Goal: Navigation & Orientation: Find specific page/section

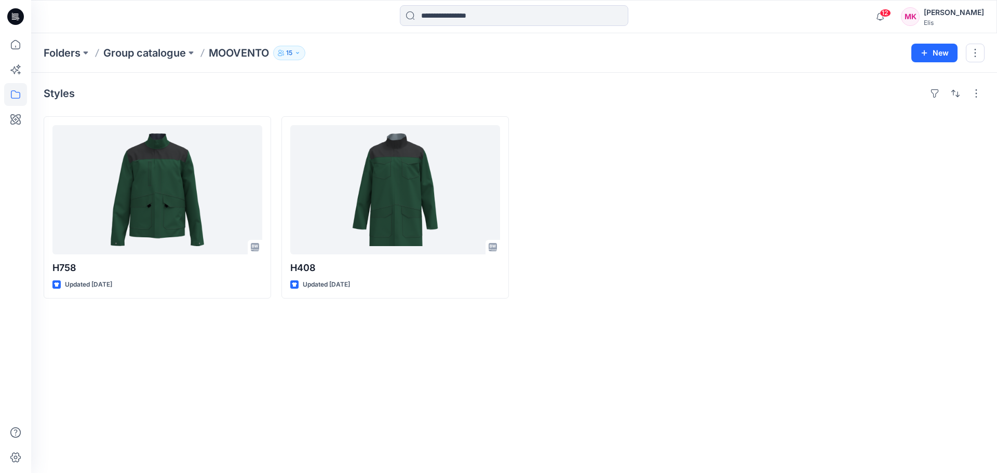
click at [141, 52] on p "Group catalogue" at bounding box center [144, 53] width 83 height 15
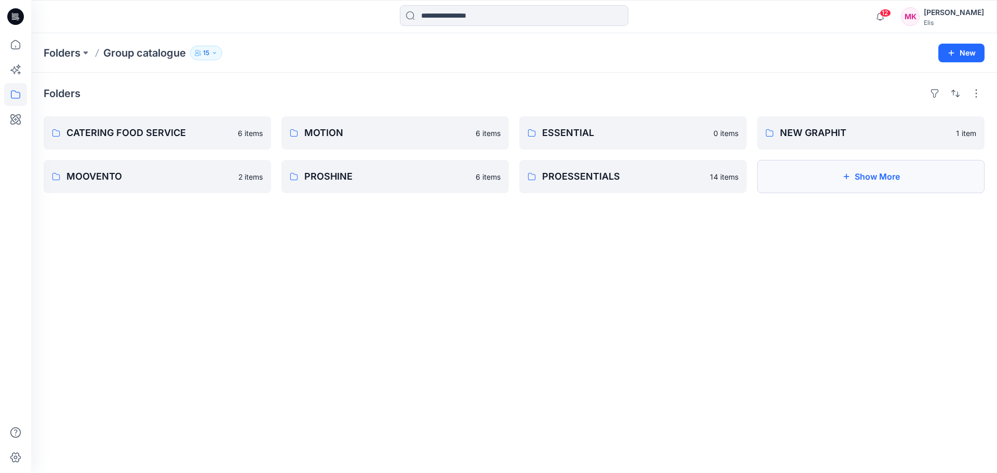
click at [798, 175] on button "Show More" at bounding box center [870, 176] width 227 height 33
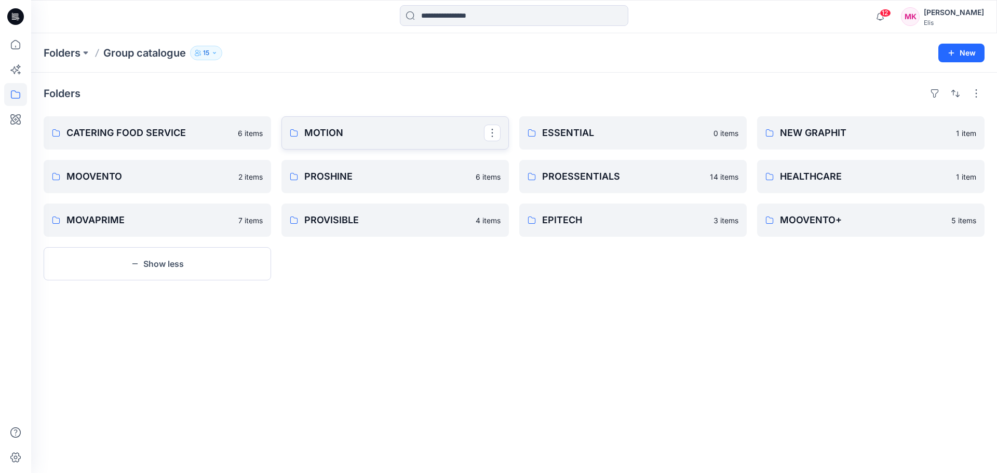
click at [373, 129] on p "MOTION" at bounding box center [394, 133] width 180 height 15
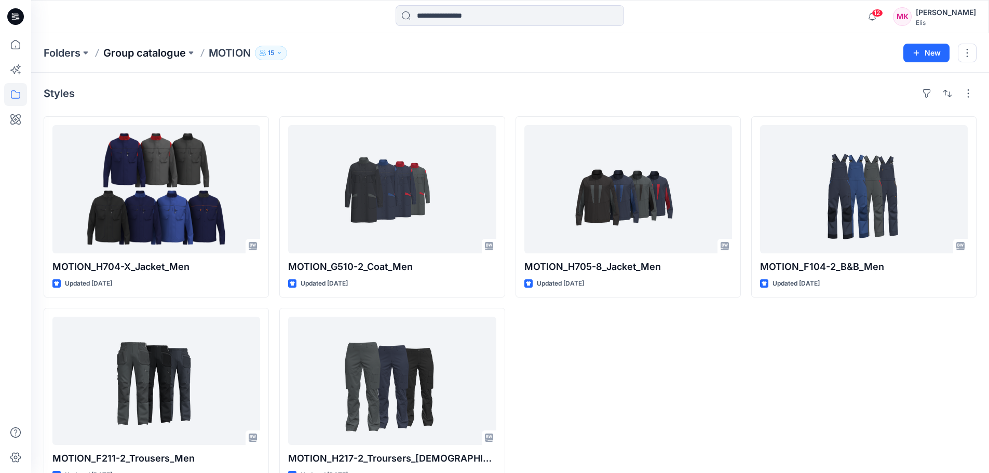
click at [174, 56] on p "Group catalogue" at bounding box center [144, 53] width 83 height 15
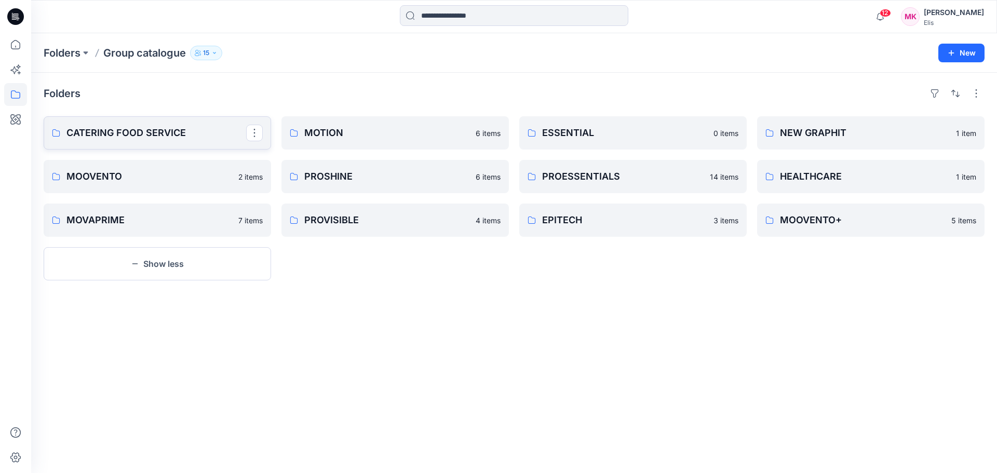
click at [135, 130] on p "CATERING FOOD SERVICE" at bounding box center [156, 133] width 180 height 15
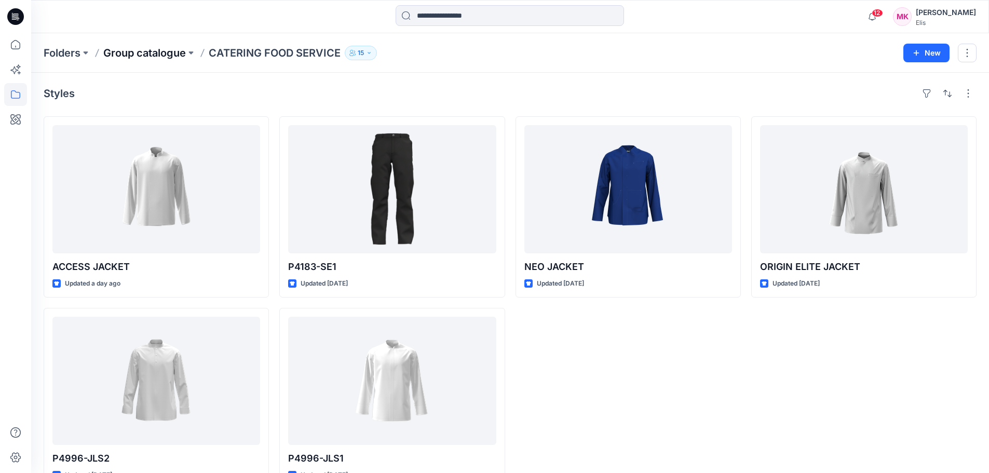
click at [172, 56] on p "Group catalogue" at bounding box center [144, 53] width 83 height 15
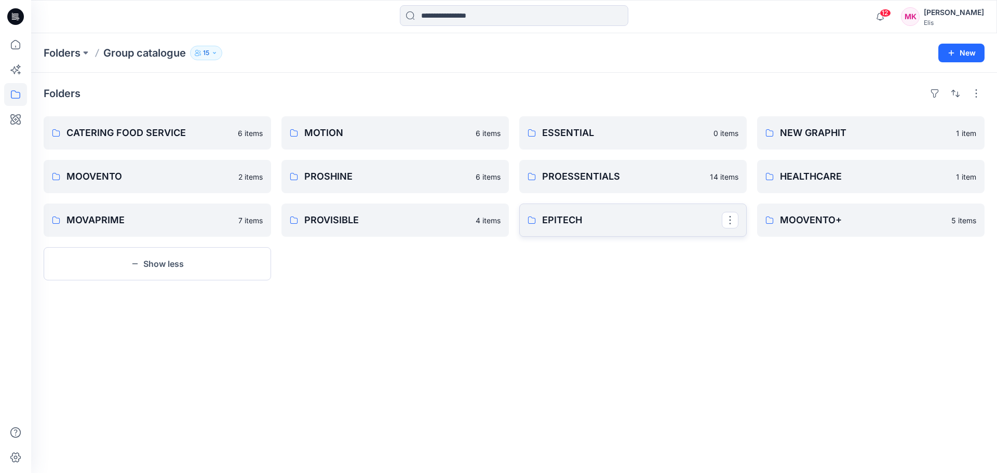
click at [572, 220] on p "EPITECH" at bounding box center [632, 220] width 180 height 15
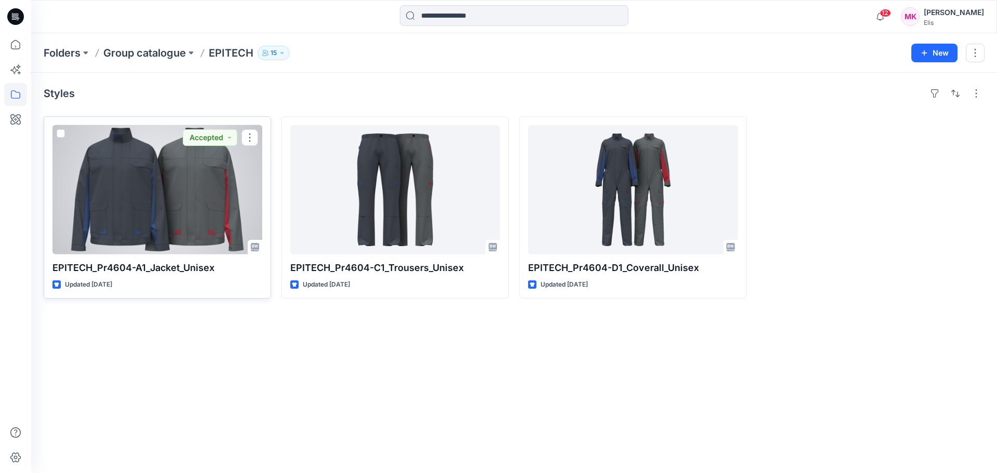
click at [147, 185] on div at bounding box center [157, 189] width 210 height 129
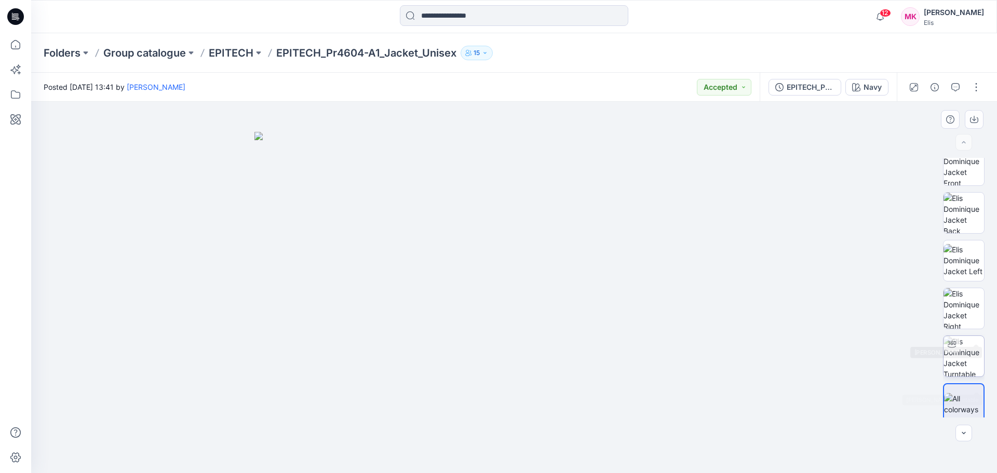
scroll to position [21, 0]
click at [965, 348] on img at bounding box center [963, 349] width 40 height 40
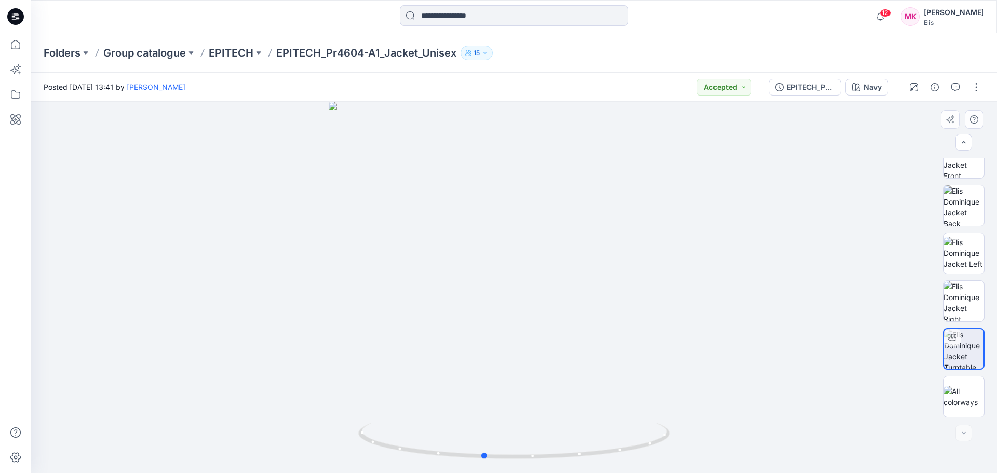
drag, startPoint x: 513, startPoint y: 457, endPoint x: 794, endPoint y: 413, distance: 284.3
click at [794, 413] on div at bounding box center [513, 287] width 965 height 371
